Goal: Task Accomplishment & Management: Use online tool/utility

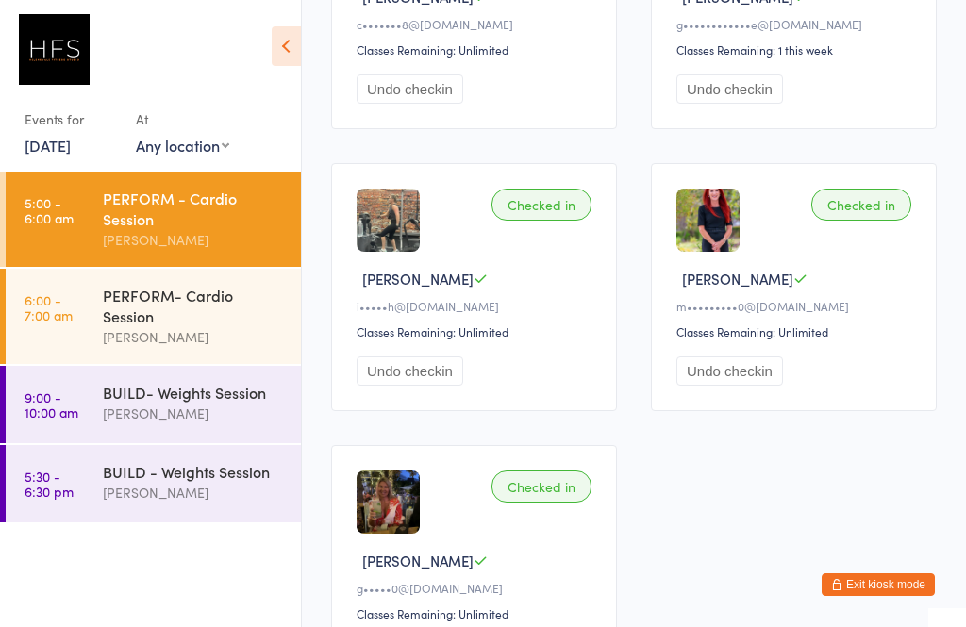
scroll to position [603, 0]
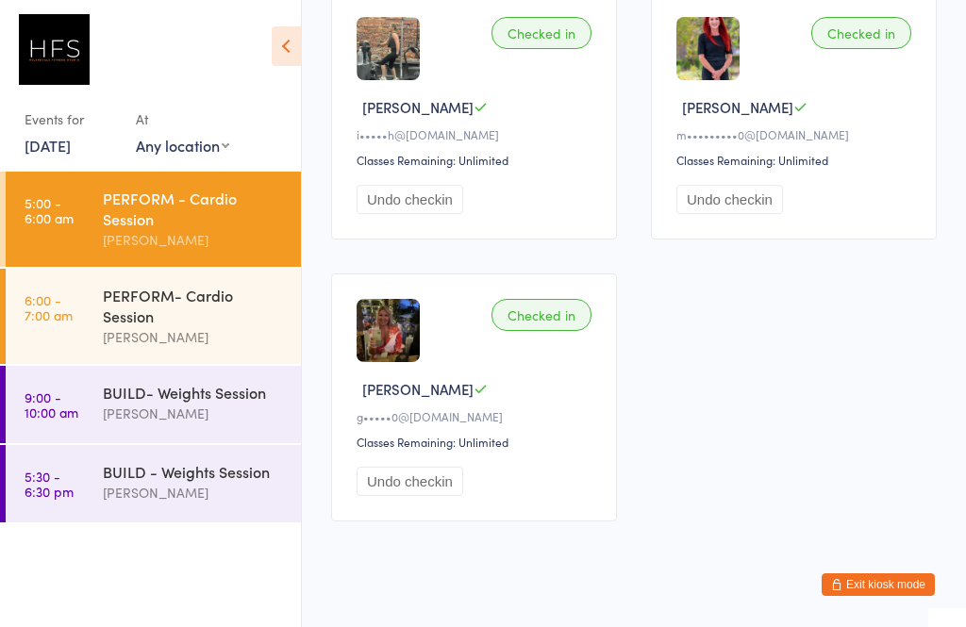
click at [186, 310] on div "PERFORM- Cardio Session" at bounding box center [194, 306] width 182 height 42
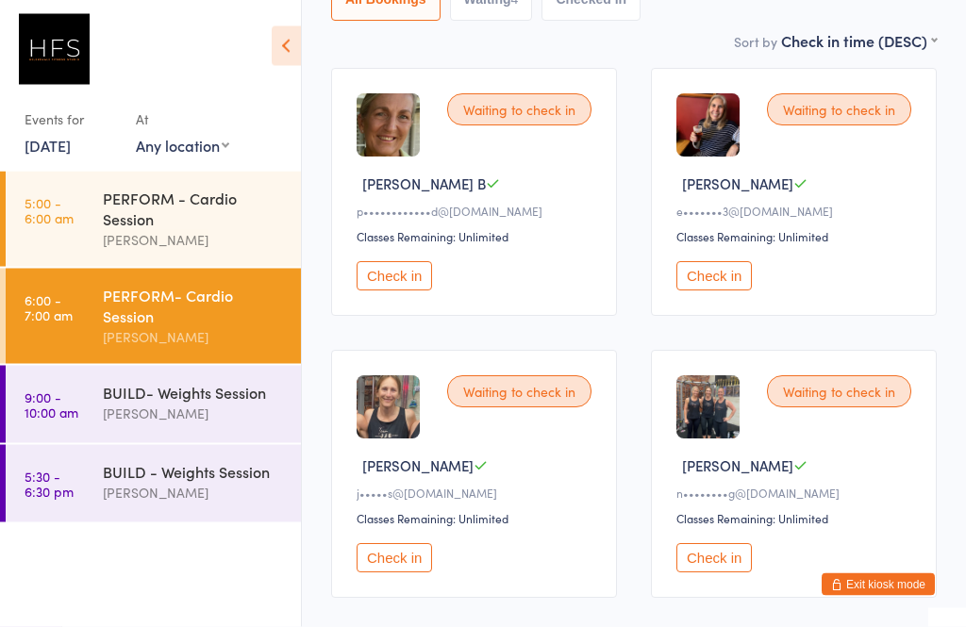
scroll to position [244, 0]
click at [187, 412] on div "[PERSON_NAME]" at bounding box center [194, 414] width 182 height 22
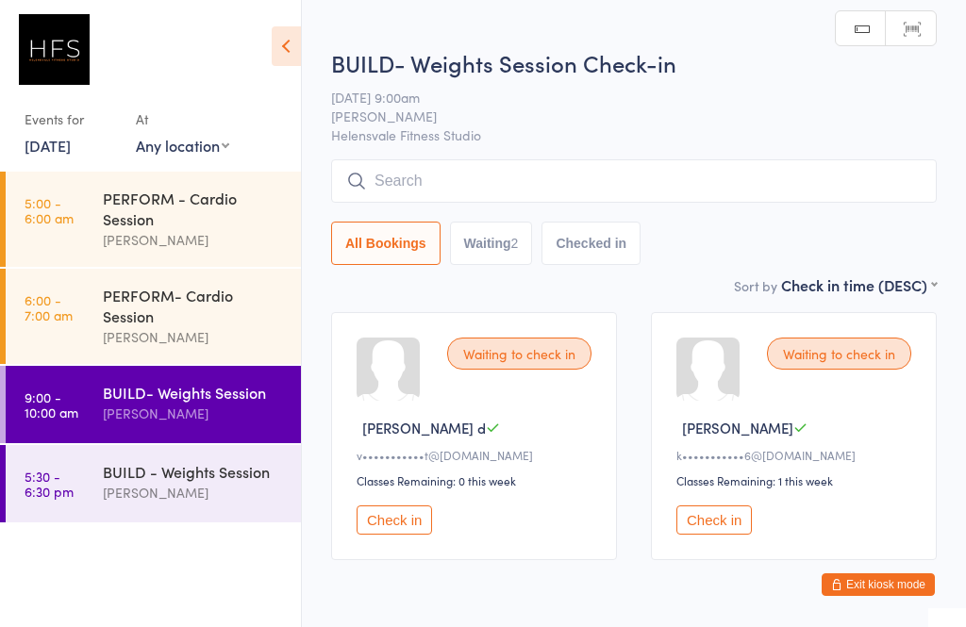
scroll to position [27, 0]
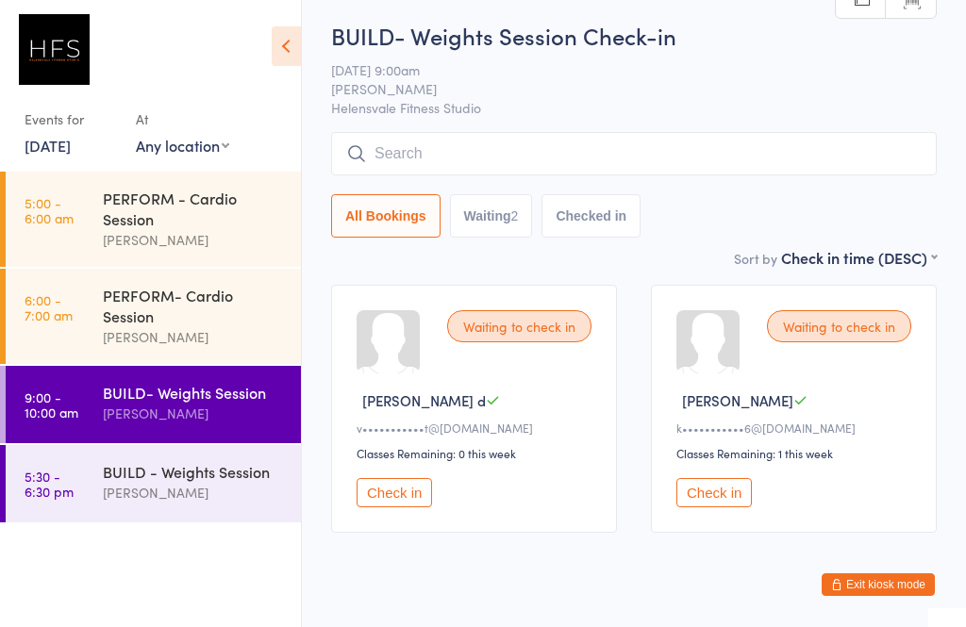
click at [197, 482] on div "BUILD - Weights Session" at bounding box center [194, 471] width 182 height 21
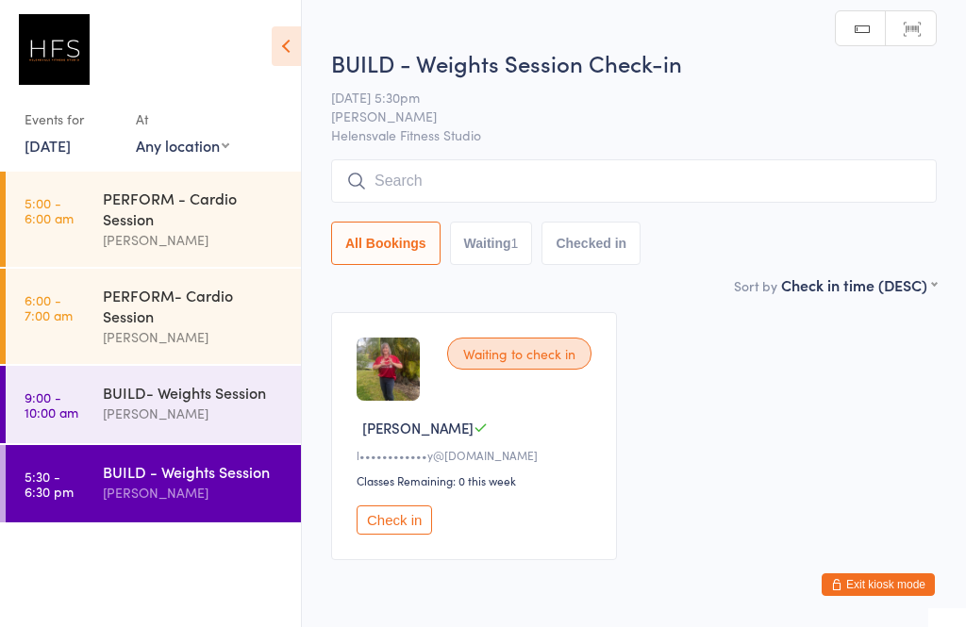
click at [183, 316] on div "PERFORM- Cardio Session" at bounding box center [194, 306] width 182 height 42
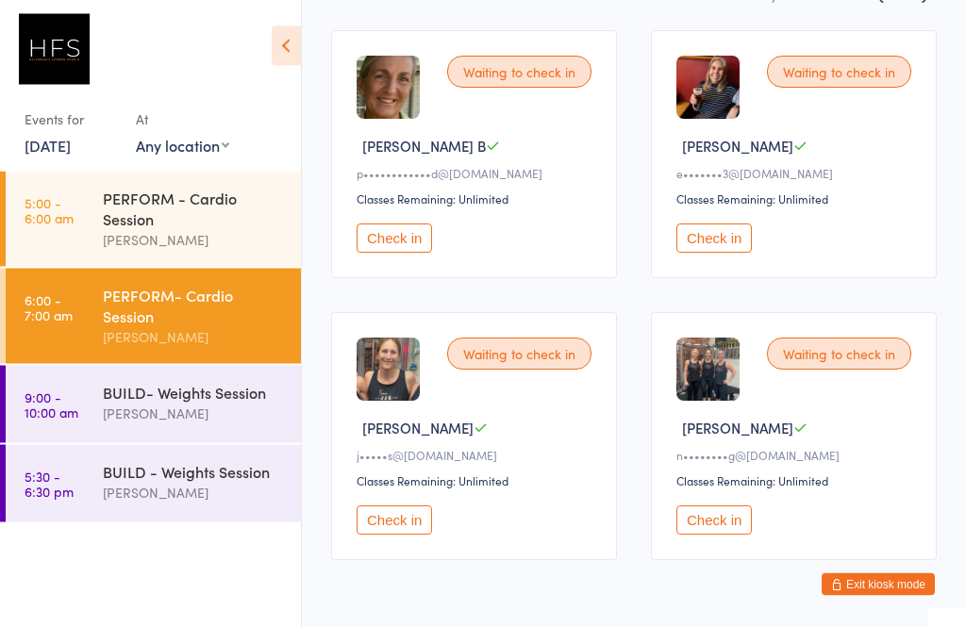
scroll to position [282, 0]
click at [208, 342] on div "[PERSON_NAME]" at bounding box center [194, 337] width 182 height 22
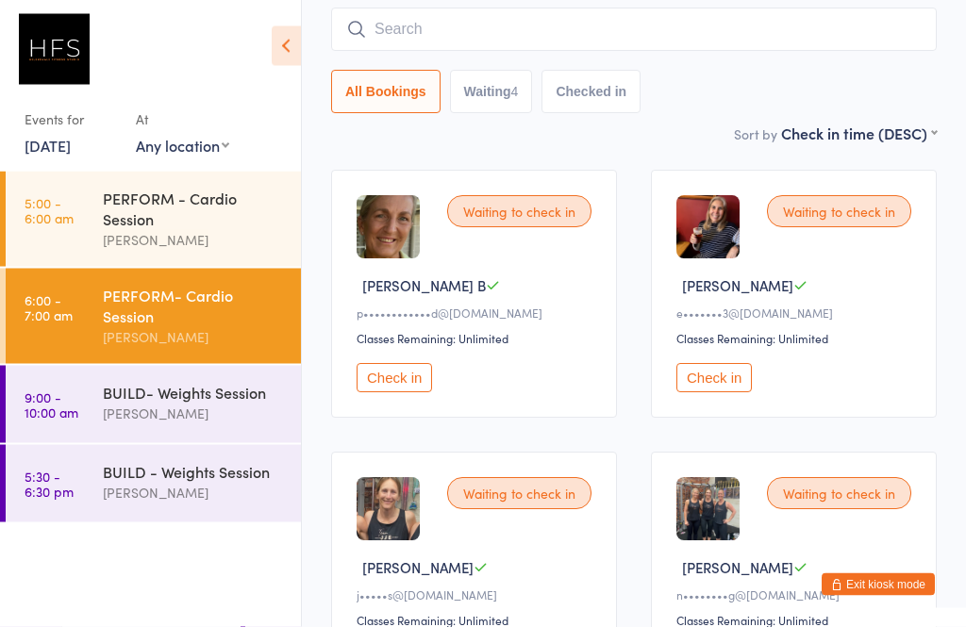
scroll to position [140, 0]
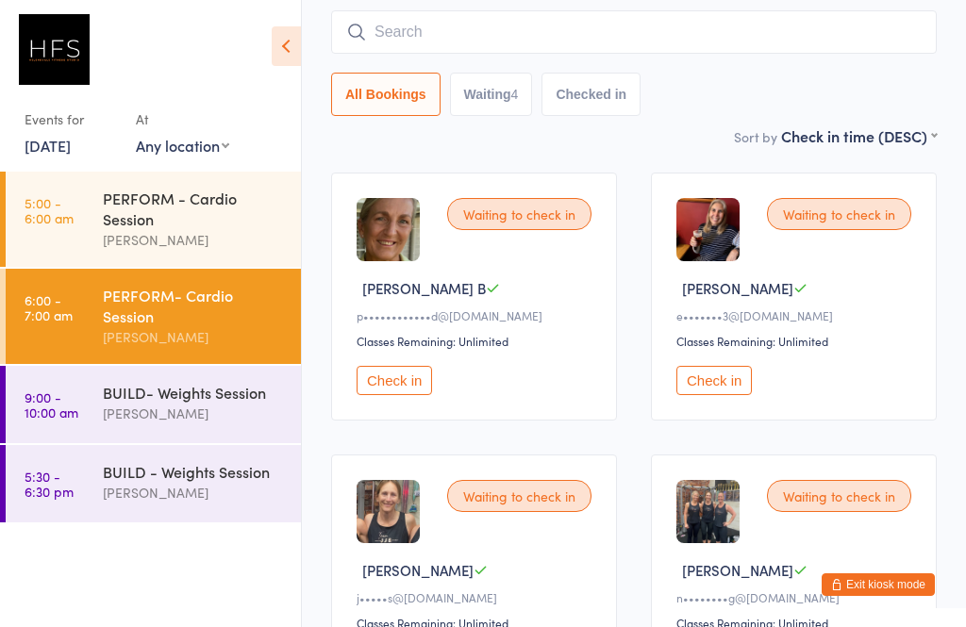
click at [402, 382] on button "Check in" at bounding box center [394, 380] width 75 height 29
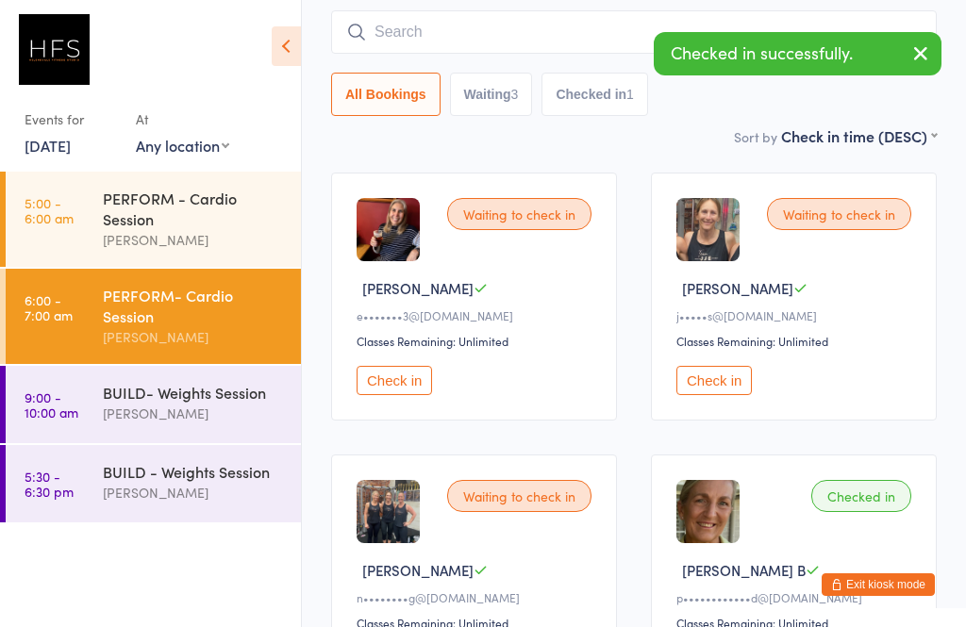
click at [416, 381] on button "Check in" at bounding box center [394, 380] width 75 height 29
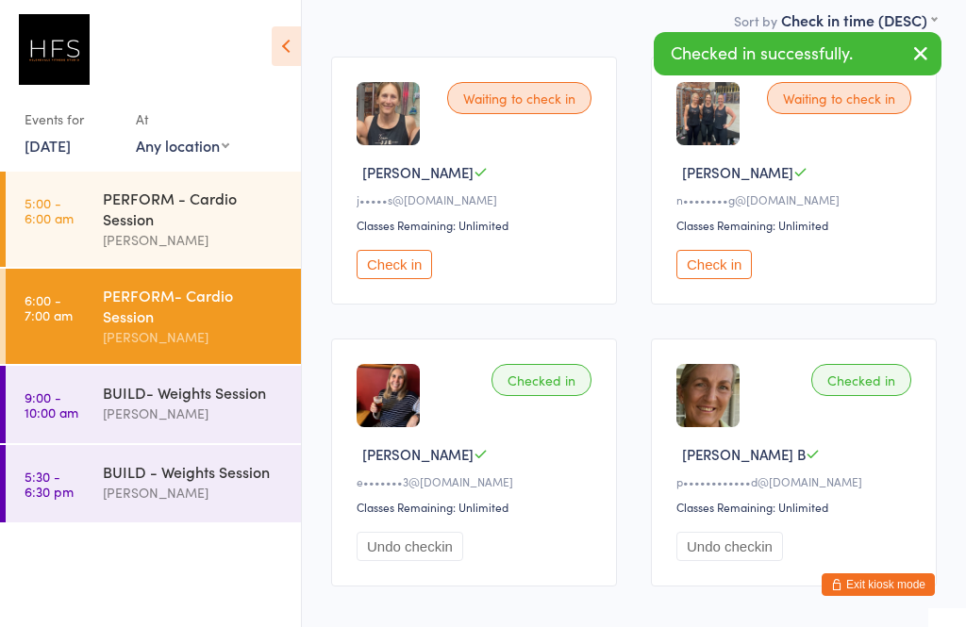
scroll to position [315, 0]
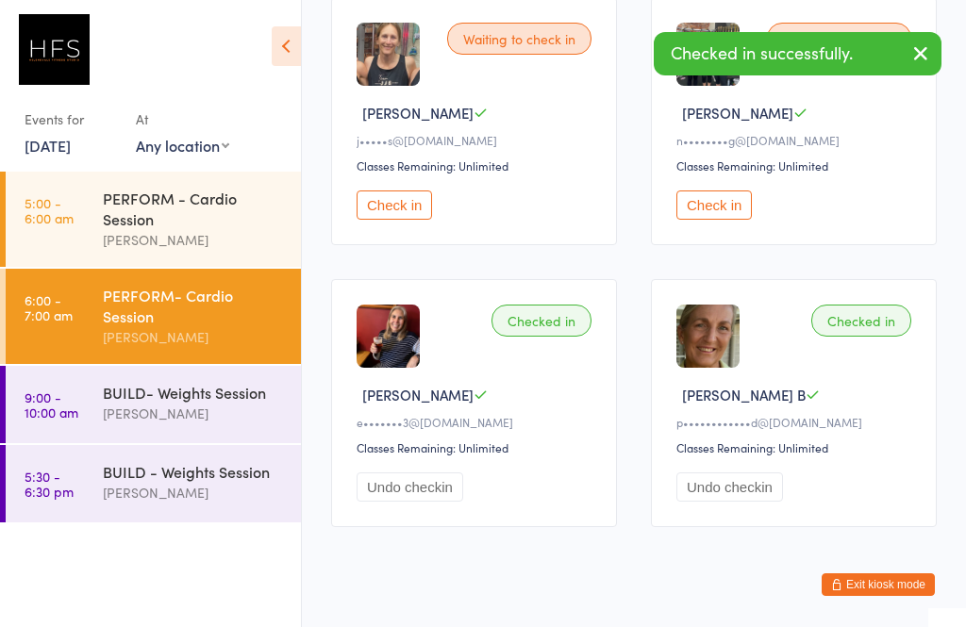
click at [145, 319] on div "PERFORM- Cardio Session" at bounding box center [194, 306] width 182 height 42
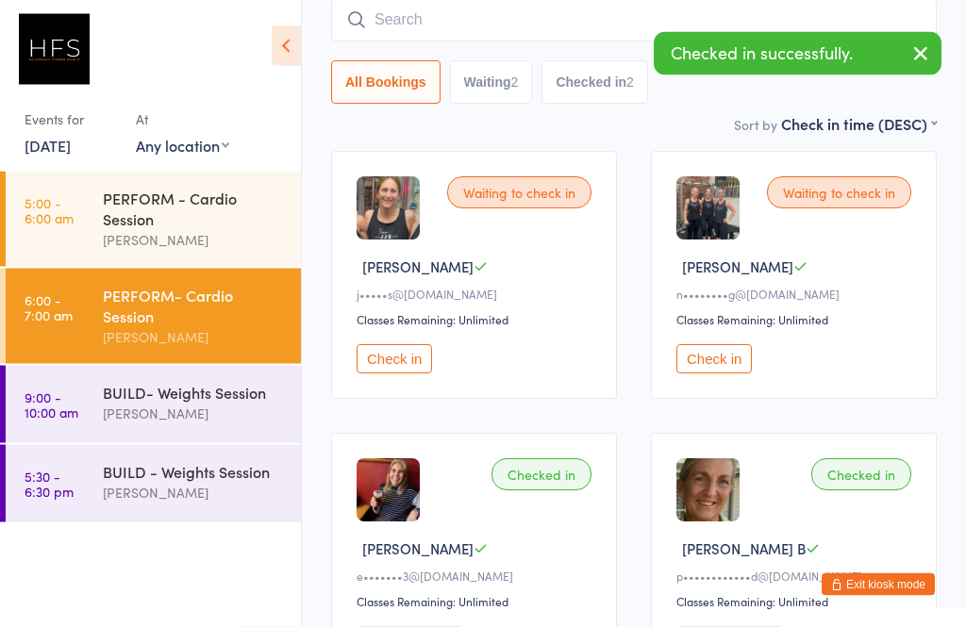
scroll to position [140, 0]
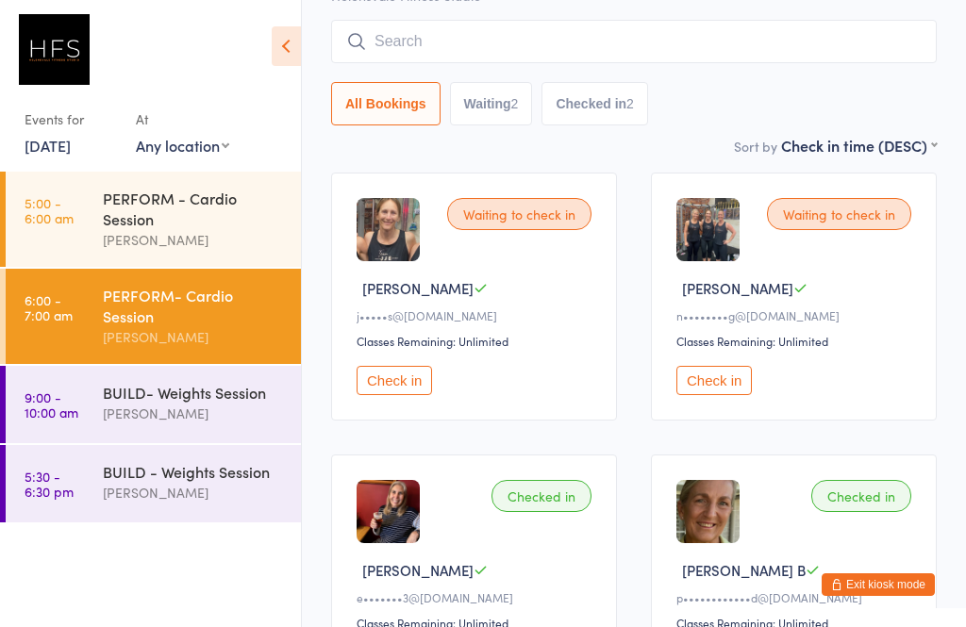
click at [155, 403] on div "BUILD- Weights Session" at bounding box center [194, 392] width 182 height 21
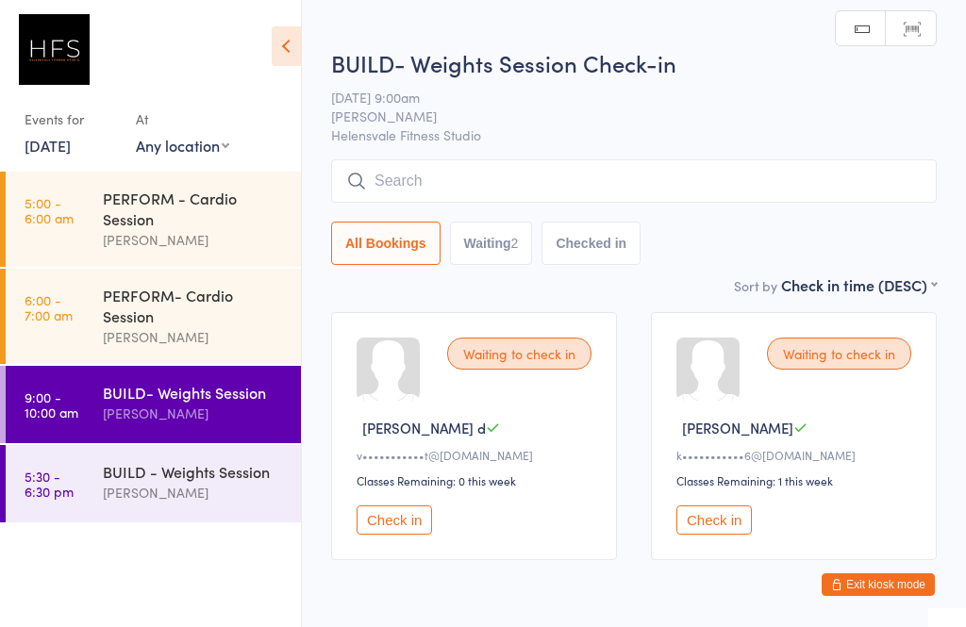
click at [151, 298] on div "PERFORM- Cardio Session" at bounding box center [194, 306] width 182 height 42
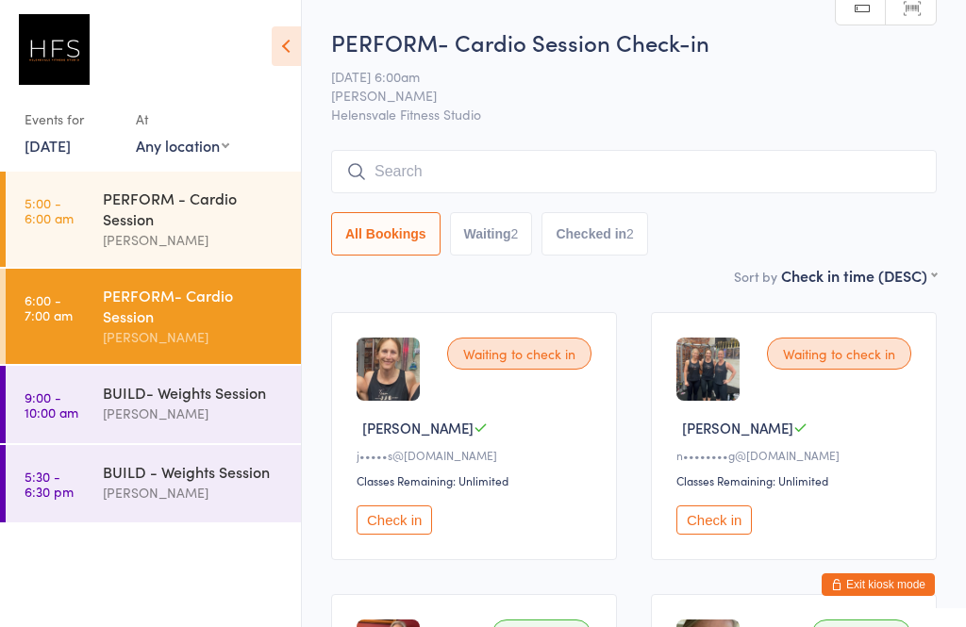
click at [420, 529] on button "Check in" at bounding box center [394, 520] width 75 height 29
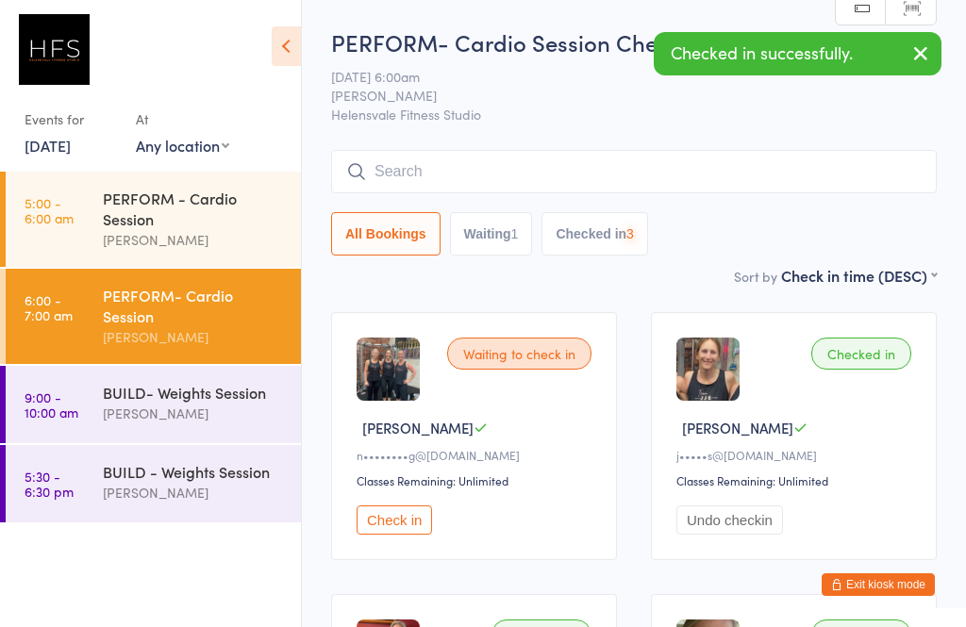
click at [401, 535] on button "Check in" at bounding box center [394, 520] width 75 height 29
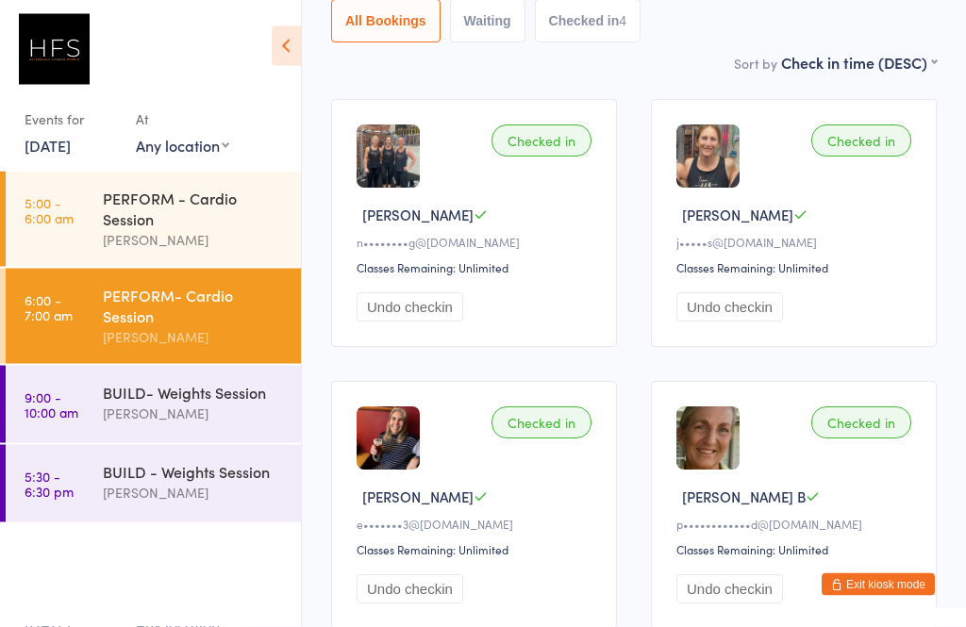
scroll to position [213, 0]
click at [188, 375] on div "BUILD- Weights Session [PERSON_NAME]" at bounding box center [202, 403] width 198 height 75
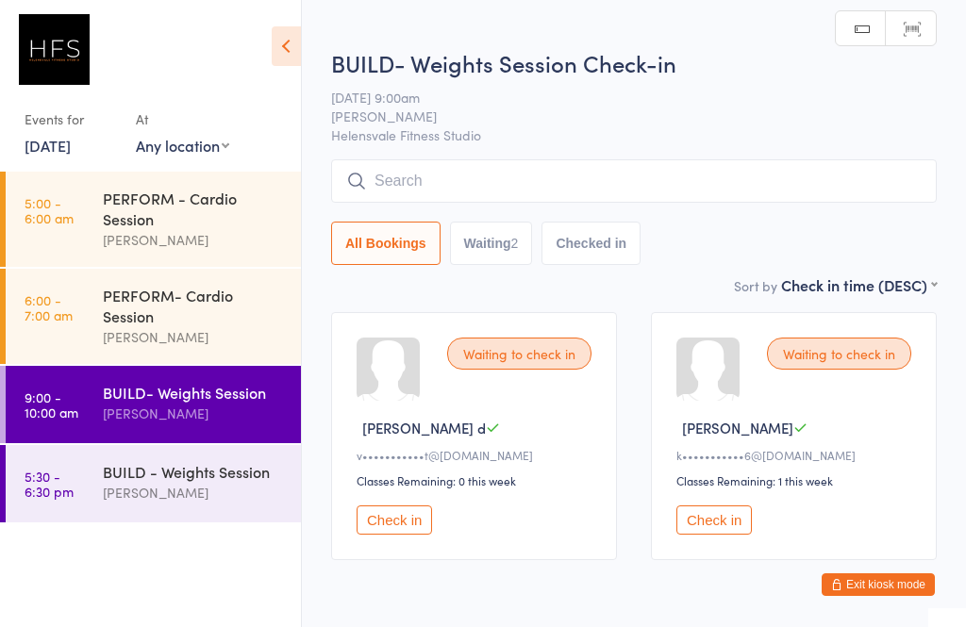
click at [173, 325] on div "PERFORM- Cardio Session" at bounding box center [194, 306] width 182 height 42
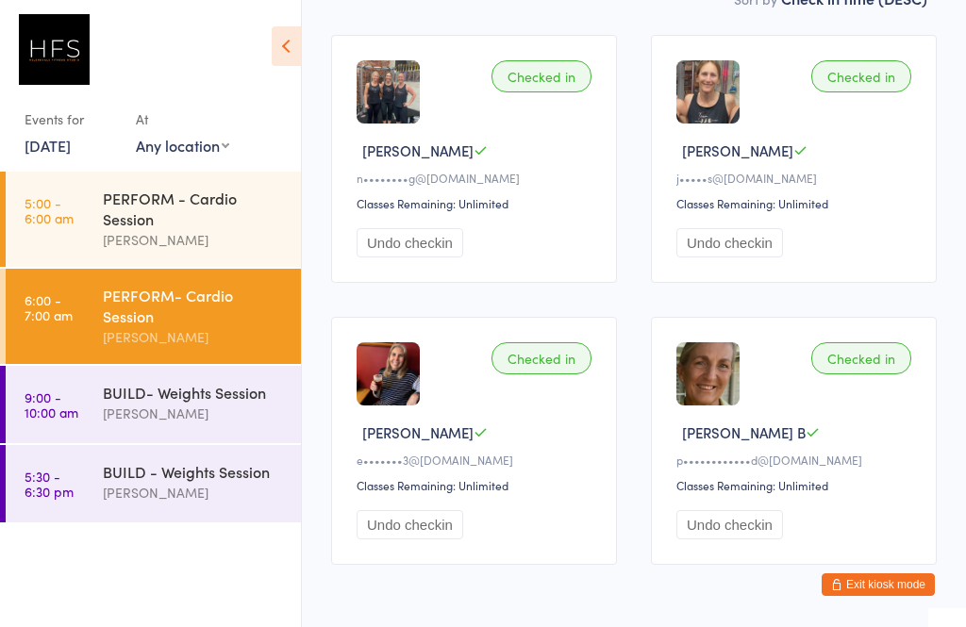
scroll to position [315, 0]
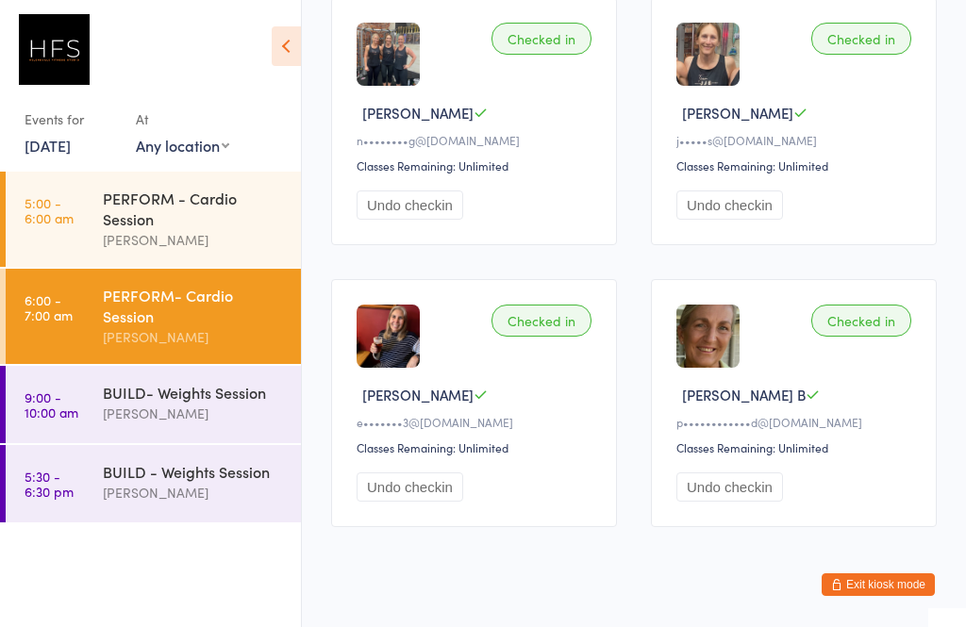
click at [223, 348] on div "[PERSON_NAME]" at bounding box center [194, 337] width 182 height 22
